Goal: Information Seeking & Learning: Learn about a topic

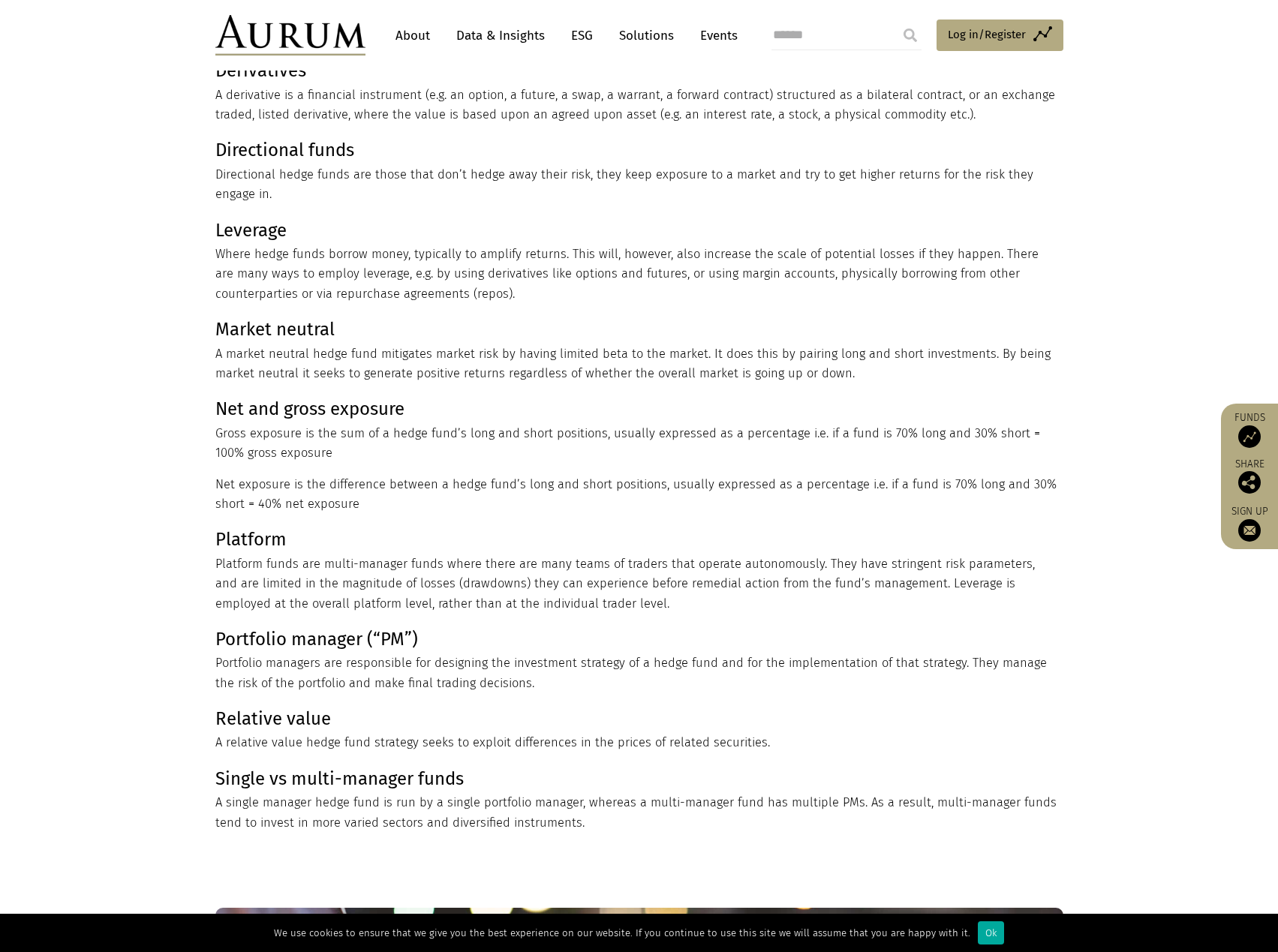
scroll to position [306, 0]
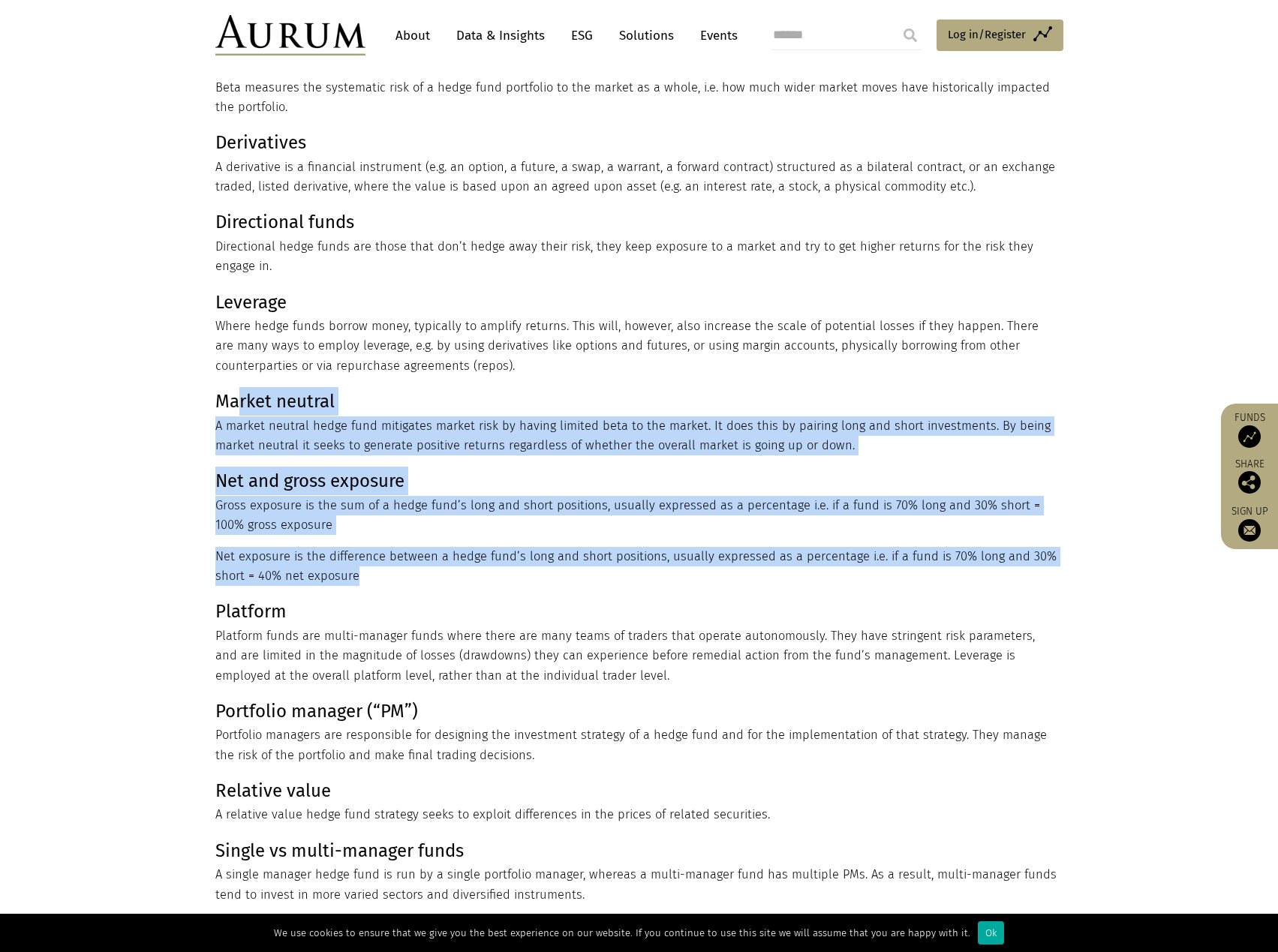
drag, startPoint x: 236, startPoint y: 405, endPoint x: 377, endPoint y: 572, distance: 218.6
click at [377, 572] on div "Hedge funds use a lot of esoteric language. We’ve given brief definitions here …" at bounding box center [638, 381] width 844 height 1046
click at [382, 574] on p "Net exposure is the difference between a hedge fund’s long and short positions,…" at bounding box center [638, 566] width 844 height 39
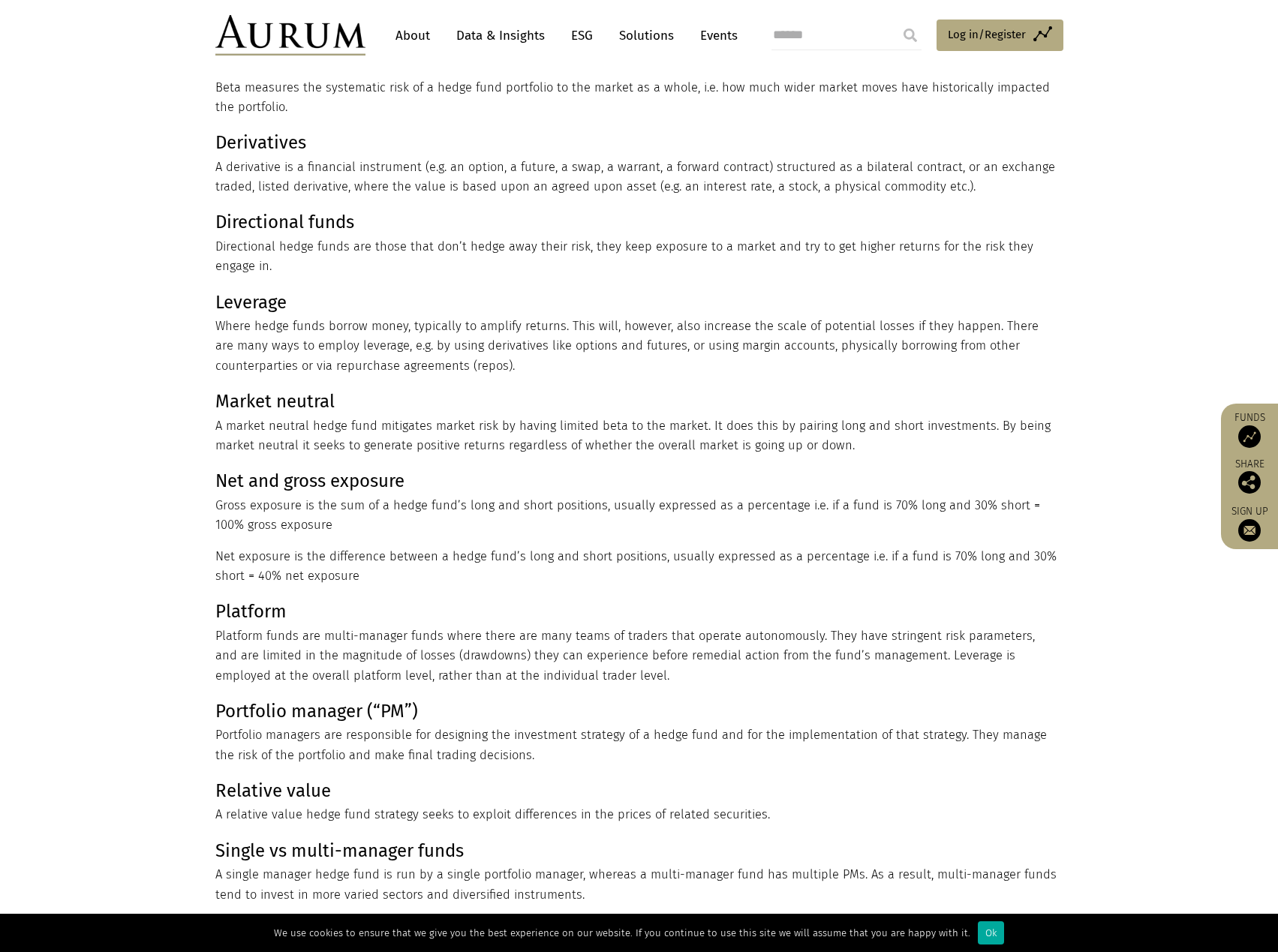
drag, startPoint x: 403, startPoint y: 576, endPoint x: 457, endPoint y: 521, distance: 77.1
click at [457, 521] on div "Hedge funds use a lot of esoteric language. We’ve given brief definitions here …" at bounding box center [638, 381] width 844 height 1046
click at [457, 521] on p "Net and gross exposure Gross exposure is the sum of a hedge fund’s long and sho…" at bounding box center [638, 501] width 844 height 68
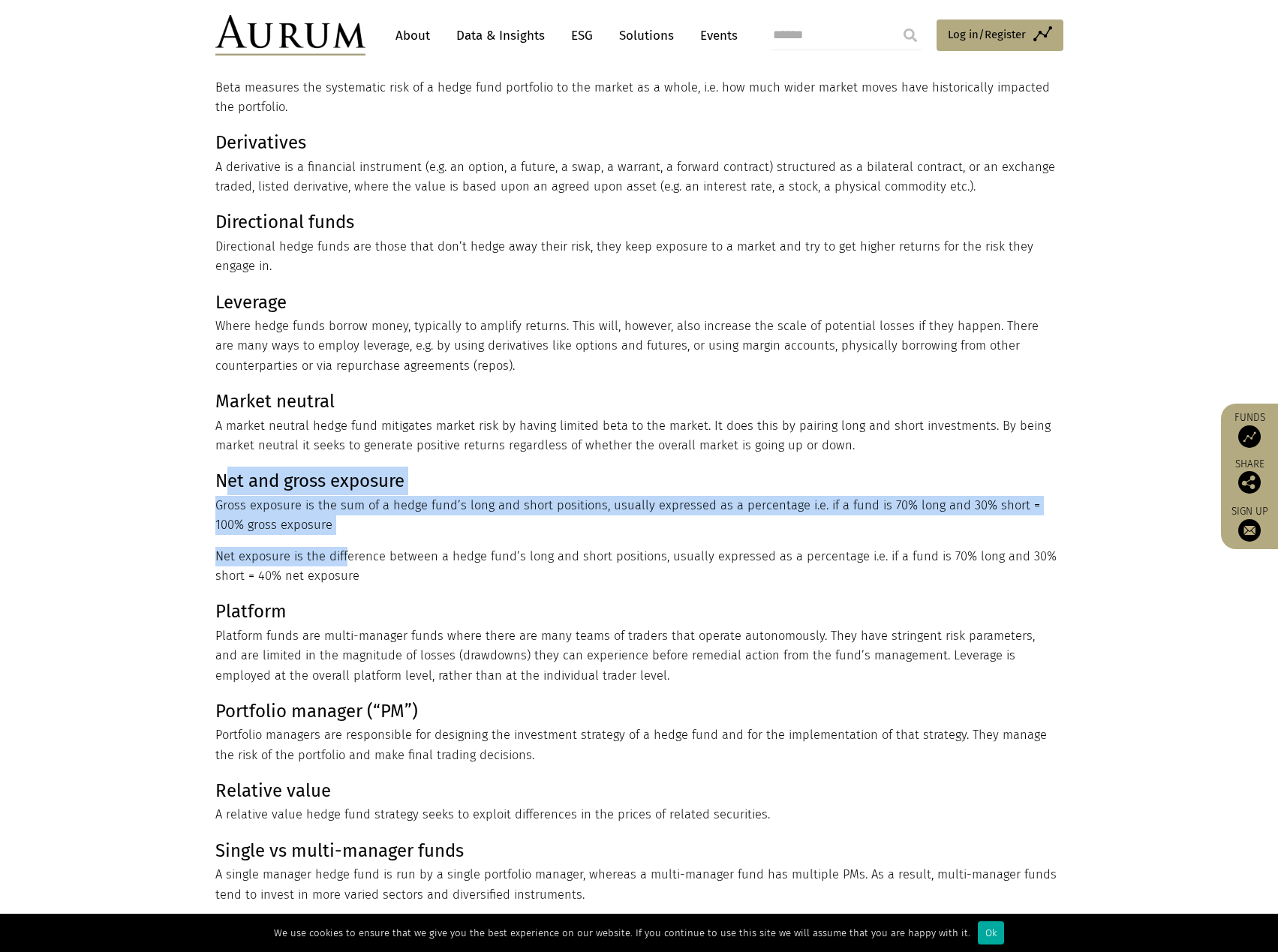
drag, startPoint x: 224, startPoint y: 477, endPoint x: 345, endPoint y: 562, distance: 147.9
click at [345, 562] on div "Hedge funds use a lot of esoteric language. We’ve given brief definitions here …" at bounding box center [638, 381] width 844 height 1046
click at [347, 562] on p "Net exposure is the difference between a hedge fund’s long and short positions,…" at bounding box center [638, 566] width 844 height 39
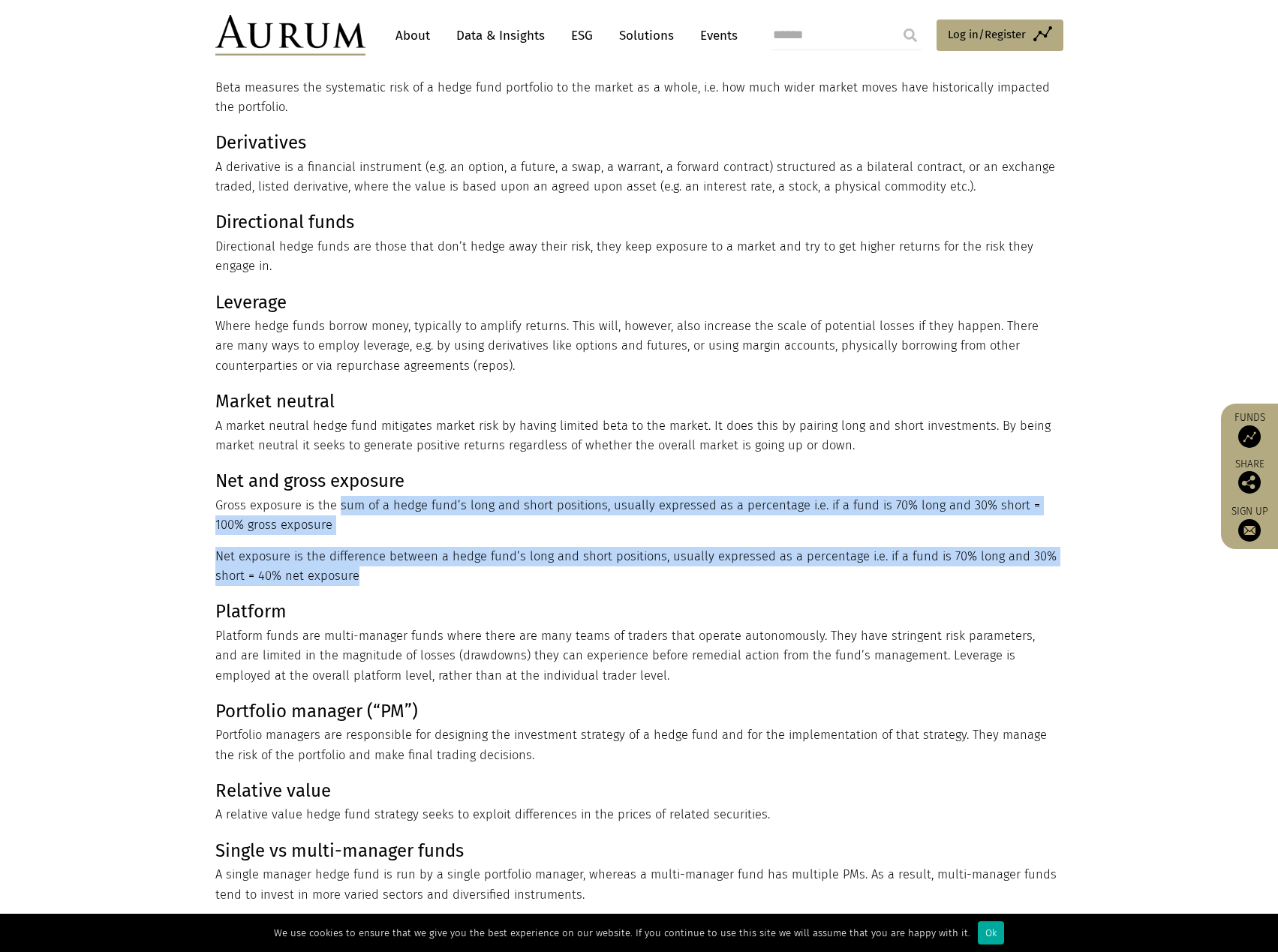
drag, startPoint x: 389, startPoint y: 576, endPoint x: 334, endPoint y: 512, distance: 84.4
click at [334, 512] on div "Hedge funds use a lot of esoteric language. We’ve given brief definitions here …" at bounding box center [638, 381] width 844 height 1046
click at [334, 512] on p "Net and gross exposure Gross exposure is the sum of a hedge fund’s long and sho…" at bounding box center [638, 501] width 844 height 68
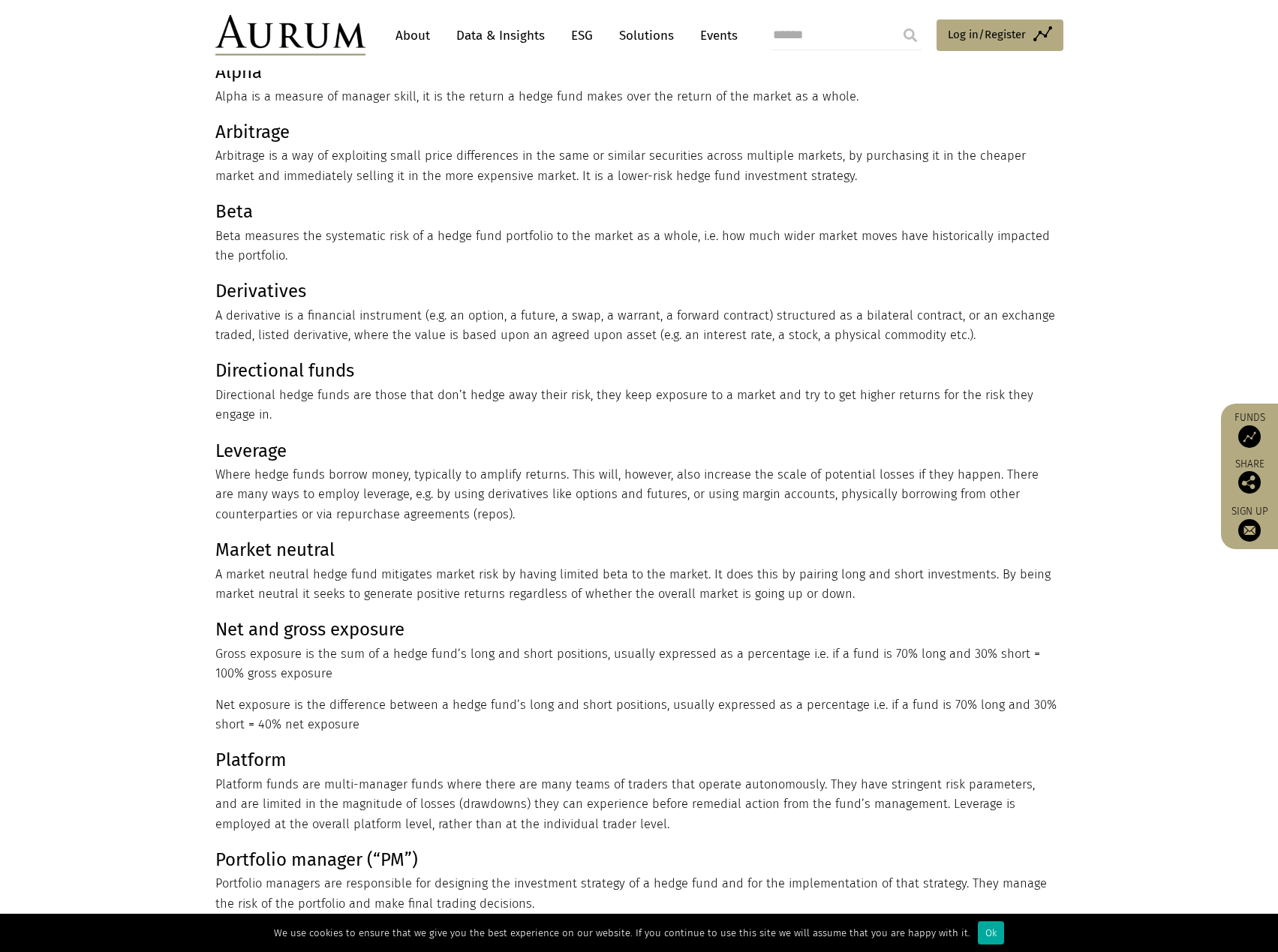
scroll to position [156, 0]
drag, startPoint x: 217, startPoint y: 633, endPoint x: 350, endPoint y: 681, distance: 141.4
click at [350, 681] on p "Net and gross exposure Gross exposure is the sum of a hedge fund’s long and sho…" at bounding box center [638, 650] width 844 height 68
drag, startPoint x: 369, startPoint y: 679, endPoint x: 304, endPoint y: 624, distance: 85.1
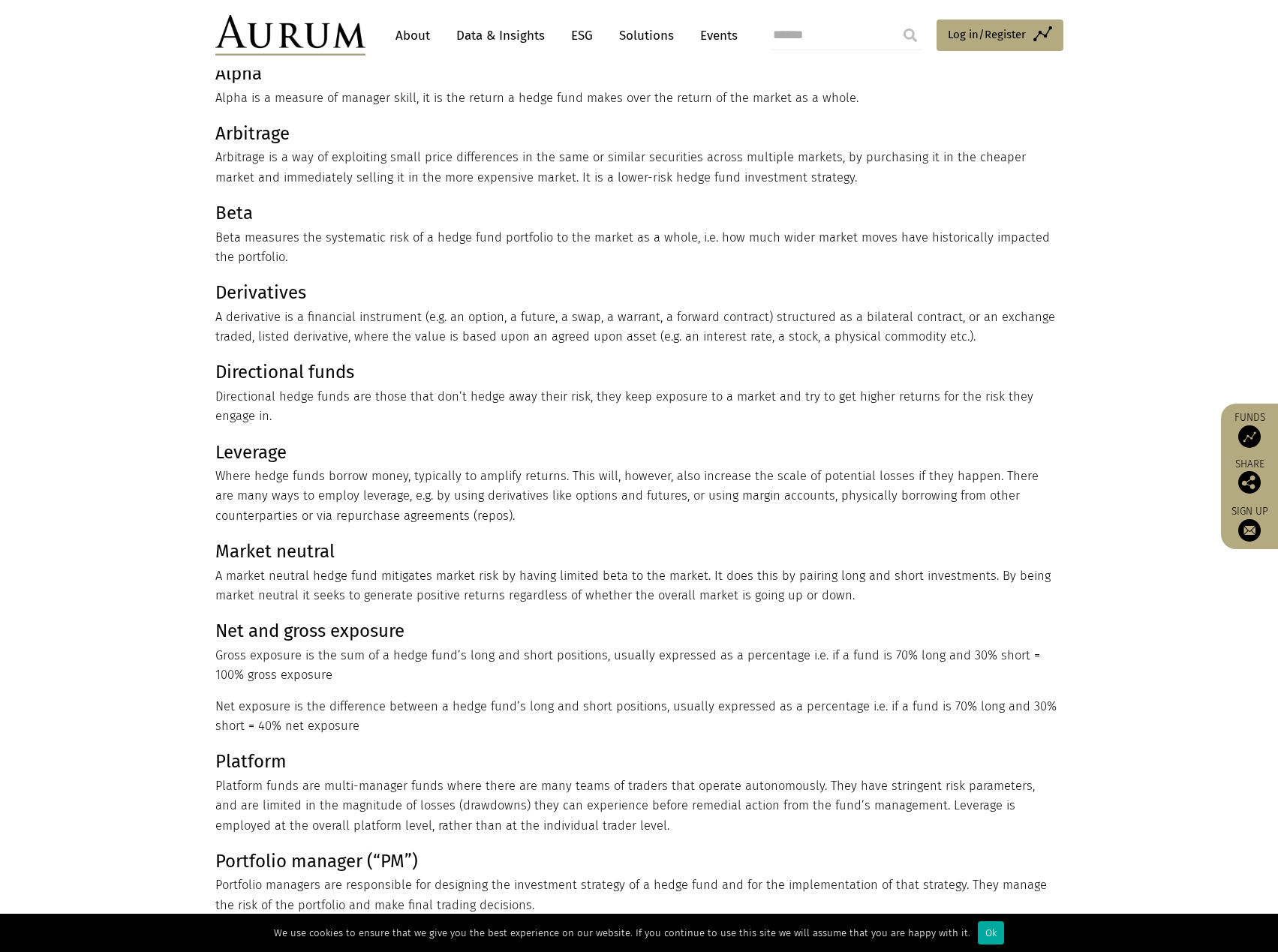
click at [304, 624] on p "Net and gross exposure Gross exposure is the sum of a hedge fund’s long and sho…" at bounding box center [638, 650] width 844 height 68
click at [301, 623] on strong "Net and gross exposure" at bounding box center [310, 630] width 189 height 21
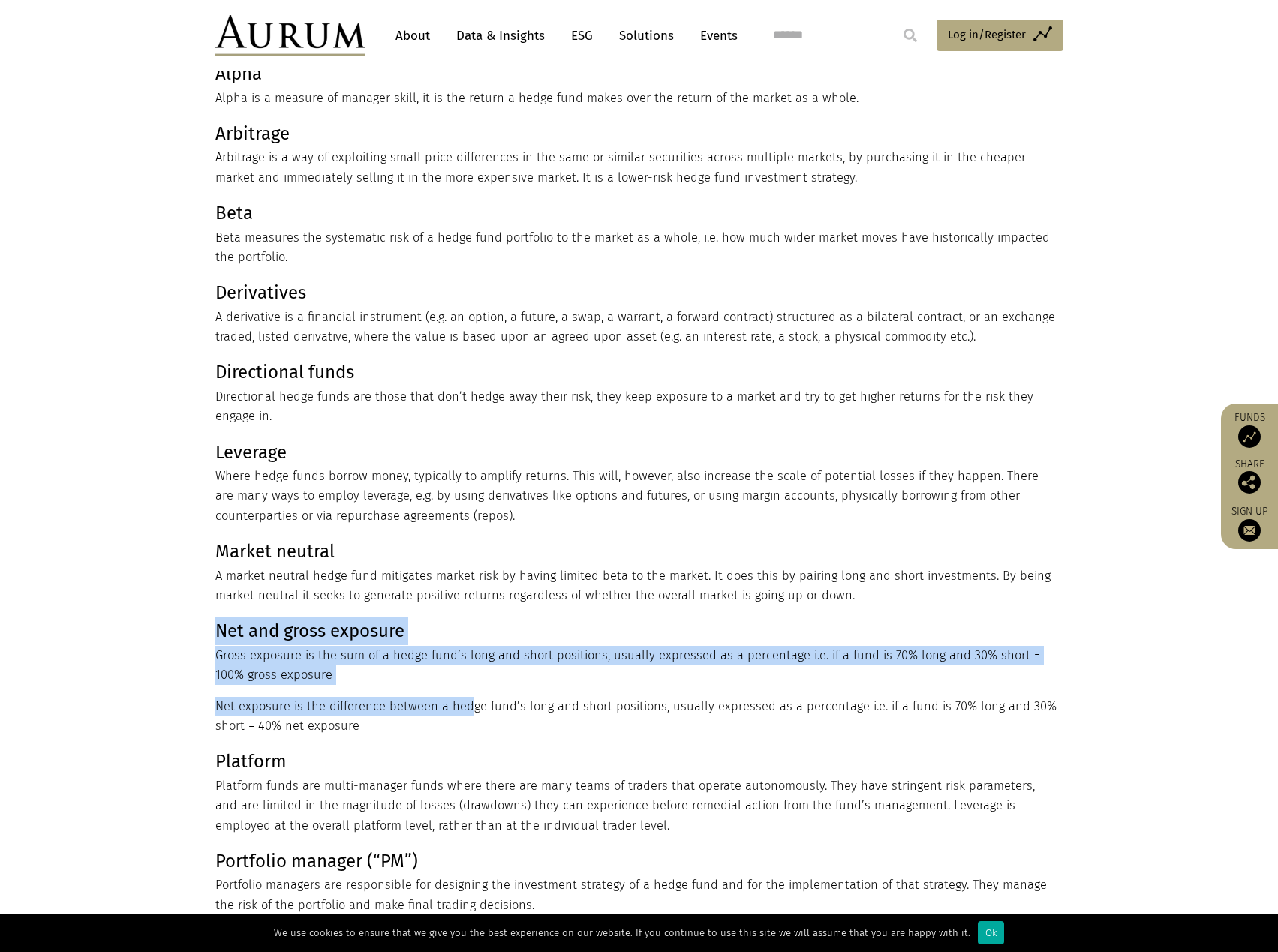
drag, startPoint x: 219, startPoint y: 627, endPoint x: 468, endPoint y: 687, distance: 256.1
click at [468, 687] on div "Hedge funds use a lot of esoteric language. We’ve given brief definitions here …" at bounding box center [638, 531] width 844 height 1046
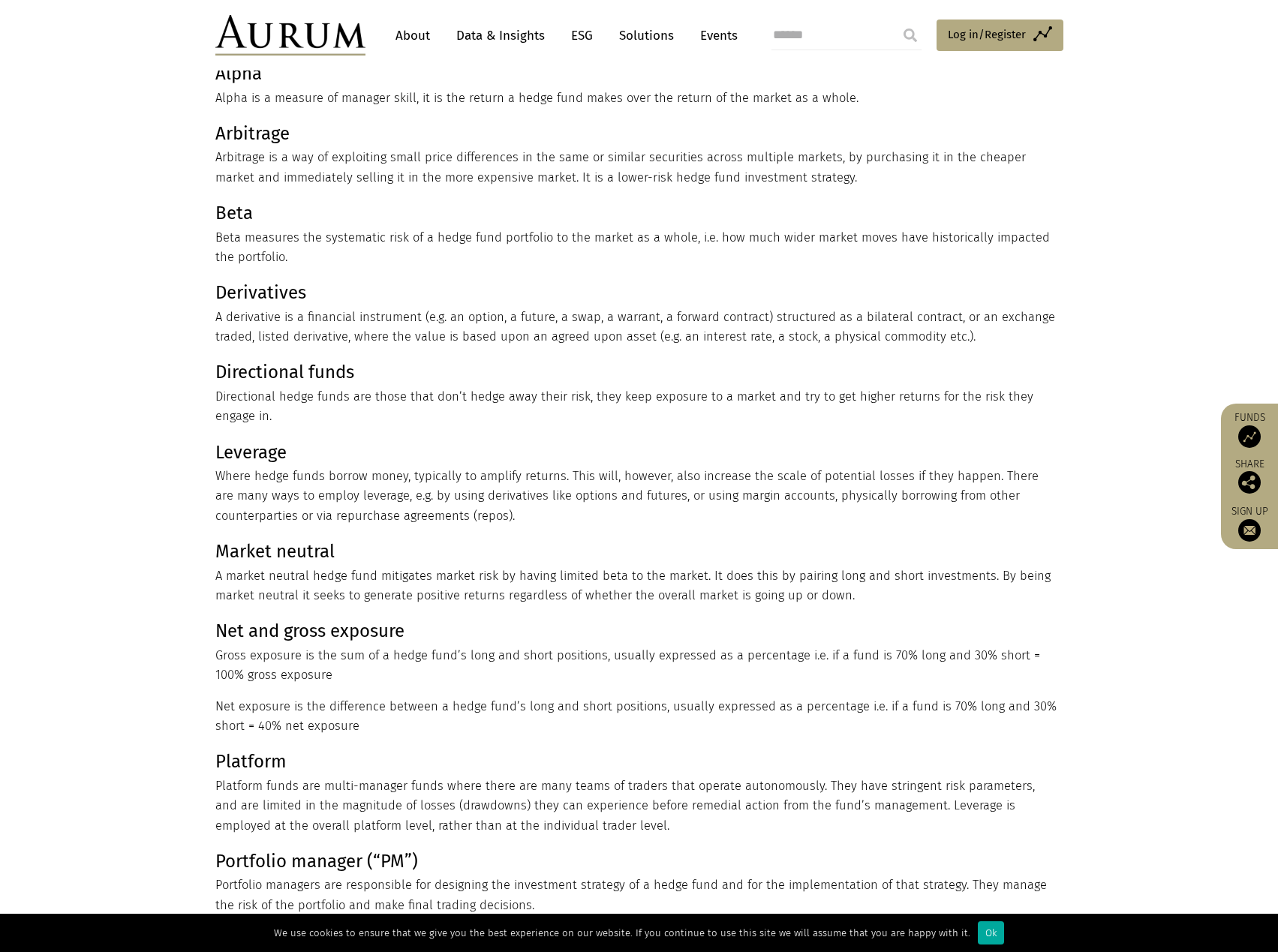
drag, startPoint x: 362, startPoint y: 658, endPoint x: 274, endPoint y: 606, distance: 102.2
click at [274, 606] on div "Hedge funds use a lot of esoteric language. We’ve given brief definitions here …" at bounding box center [638, 531] width 844 height 1046
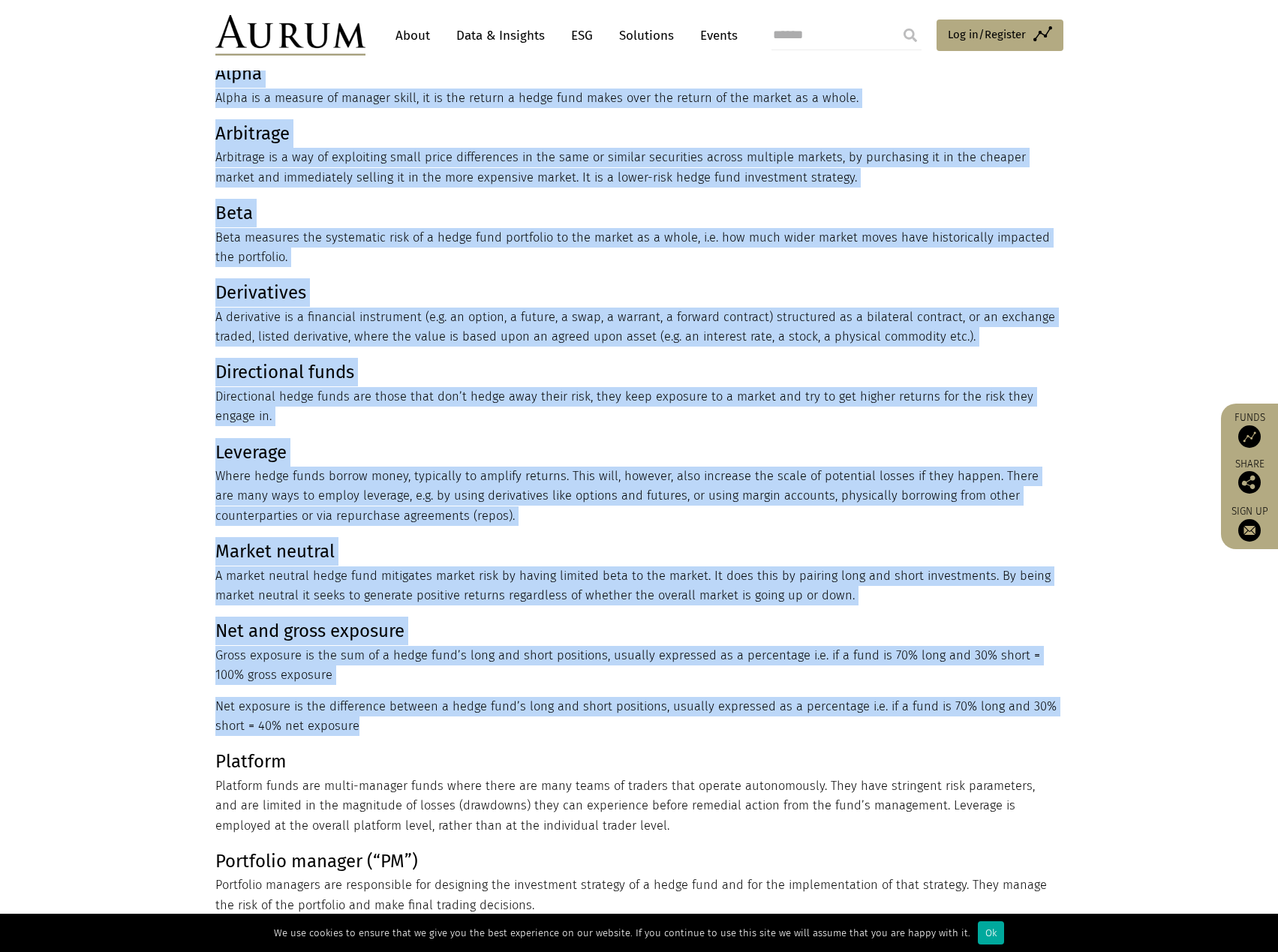
drag, startPoint x: 196, startPoint y: 623, endPoint x: 440, endPoint y: 731, distance: 266.8
click at [440, 731] on section "Hedge funds use a lot of esoteric language. We’ve given brief definitions here …" at bounding box center [639, 551] width 1278 height 1084
click at [440, 727] on p "Net exposure is the difference between a hedge fund’s long and short positions,…" at bounding box center [638, 716] width 844 height 39
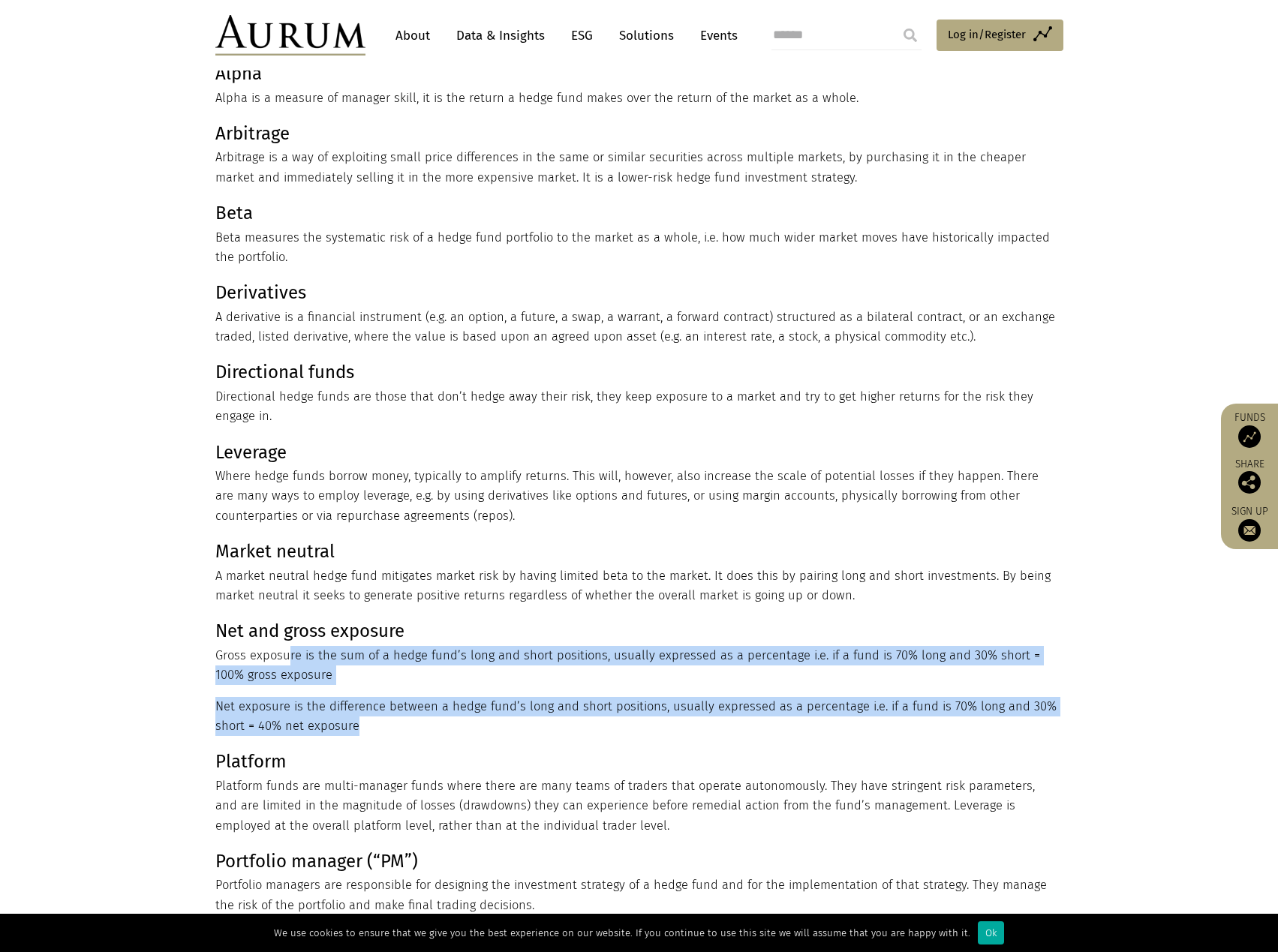
drag, startPoint x: 450, startPoint y: 732, endPoint x: 280, endPoint y: 660, distance: 184.6
click at [280, 660] on div "Hedge funds use a lot of esoteric language. We’ve given brief definitions here …" at bounding box center [638, 531] width 844 height 1046
click at [280, 660] on p "Net and gross exposure Gross exposure is the sum of a hedge fund’s long and sho…" at bounding box center [638, 650] width 844 height 68
